Goal: Information Seeking & Learning: Learn about a topic

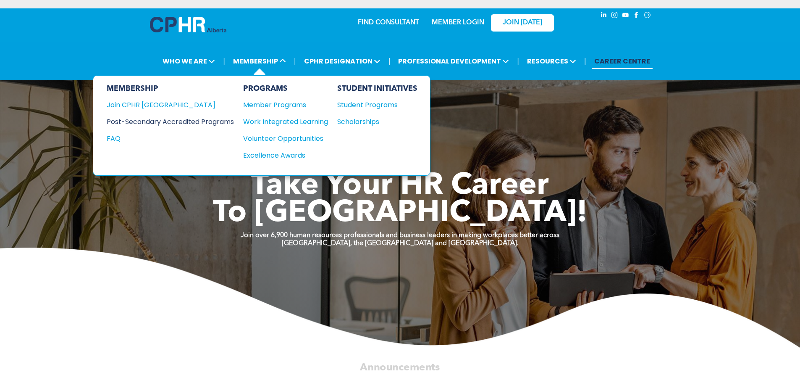
click at [197, 122] on div "Post-Secondary Accredited Programs" at bounding box center [164, 121] width 115 height 11
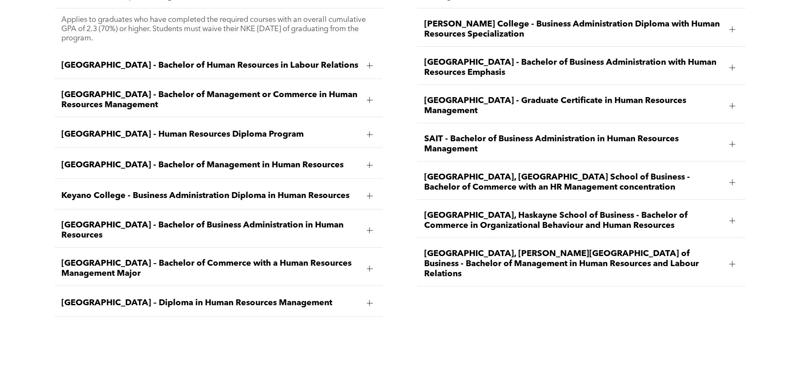
scroll to position [1344, 0]
click at [359, 297] on span "[GEOGRAPHIC_DATA] – Diploma in Human Resources Management" at bounding box center [210, 302] width 299 height 10
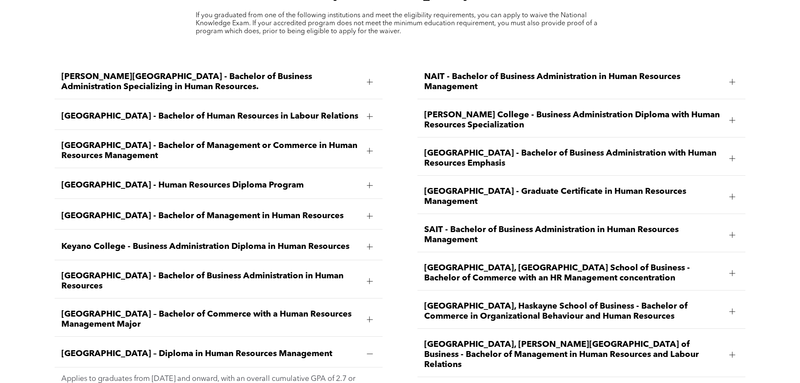
scroll to position [1302, 0]
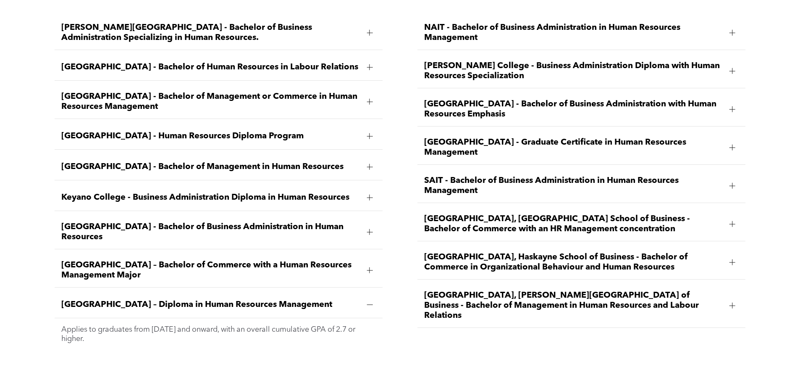
drag, startPoint x: 263, startPoint y: 293, endPoint x: 264, endPoint y: 319, distance: 25.7
click at [263, 320] on li "[GEOGRAPHIC_DATA] – Diploma in Human Resources Management Applies to graduates …" at bounding box center [219, 321] width 328 height 58
click at [317, 341] on div "[PERSON_NAME][GEOGRAPHIC_DATA] - Bachelor of Business Administration Specializi…" at bounding box center [400, 190] width 800 height 378
click at [231, 292] on div "[GEOGRAPHIC_DATA] – Diploma in Human Resources Management" at bounding box center [219, 305] width 328 height 26
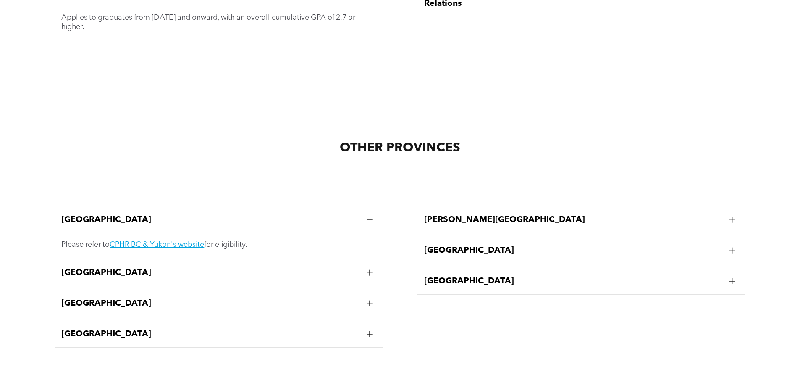
scroll to position [1638, 0]
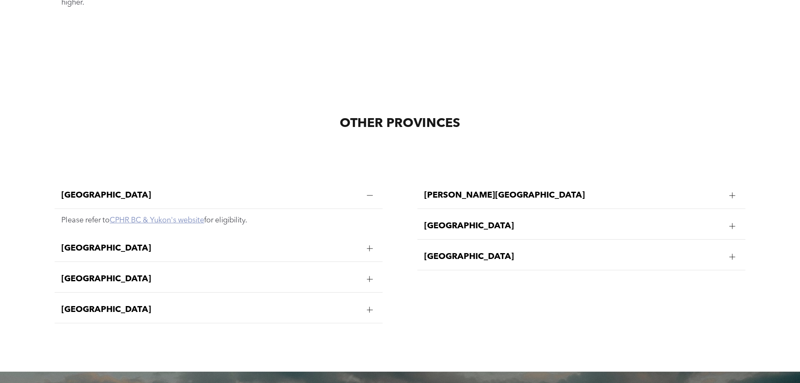
click at [167, 216] on link "CPHR BC & Yukon's website" at bounding box center [157, 220] width 95 height 8
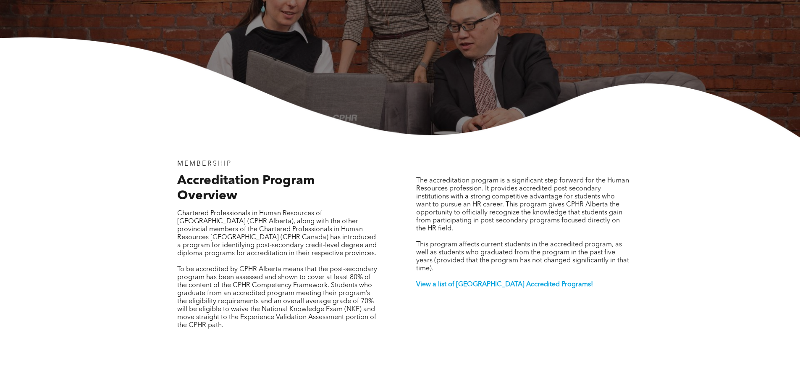
scroll to position [0, 0]
